Goal: Information Seeking & Learning: Learn about a topic

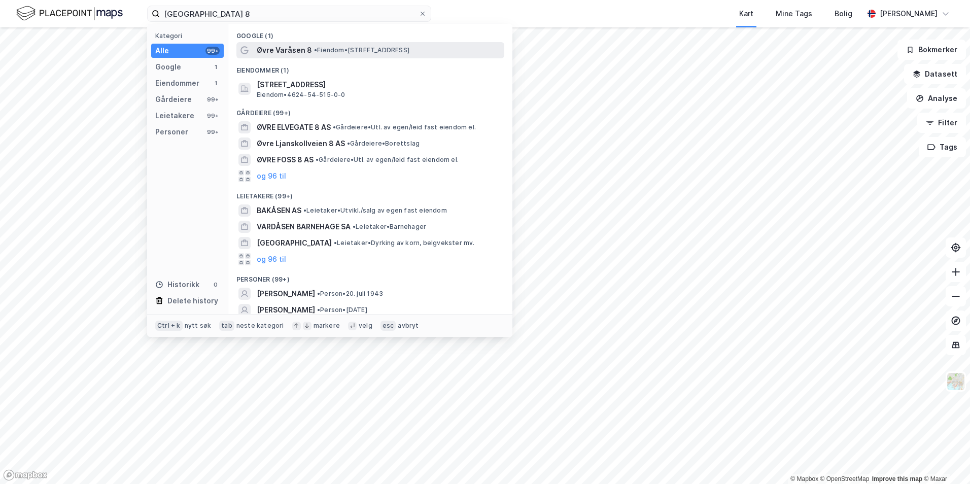
type input "[GEOGRAPHIC_DATA] 8"
click at [307, 47] on span "Øvre Varåsen 8" at bounding box center [284, 50] width 55 height 12
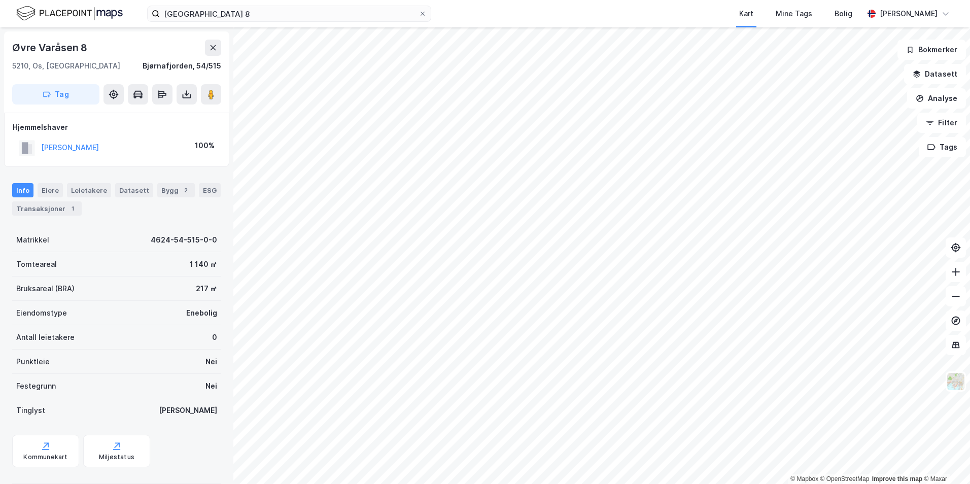
click at [528, 11] on div "Kart Mine Tags Bolig" at bounding box center [672, 13] width 384 height 27
